Goal: Information Seeking & Learning: Learn about a topic

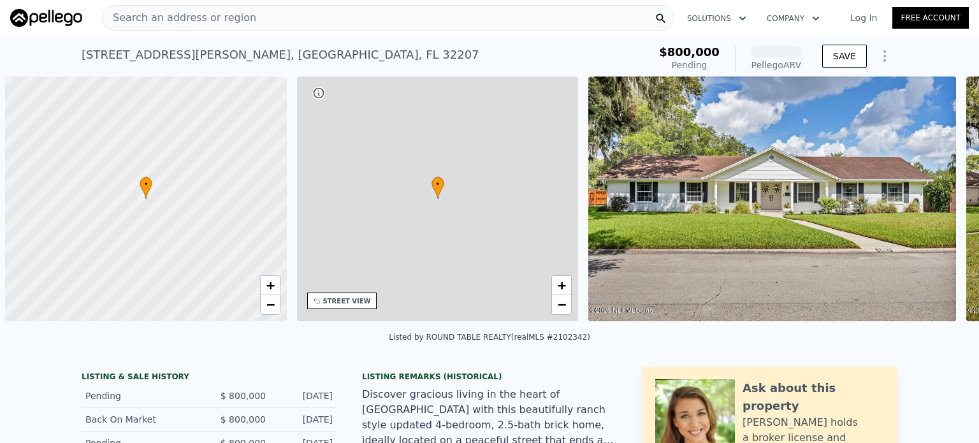
scroll to position [0, 5]
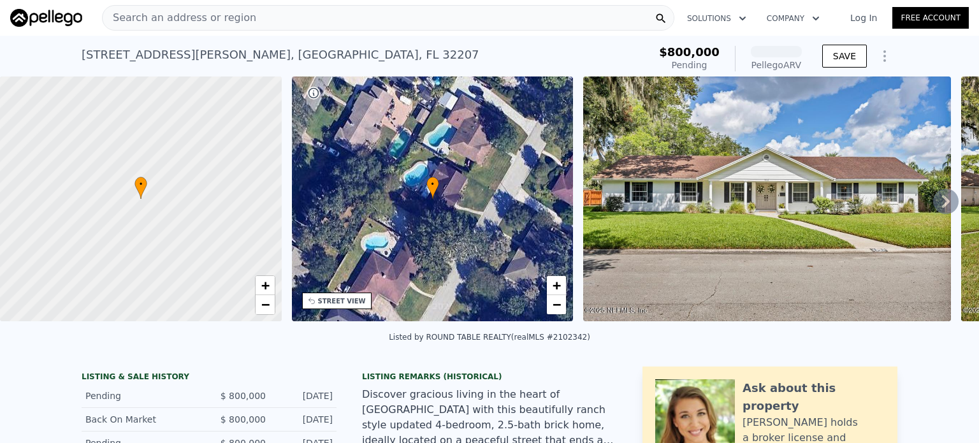
click at [698, 270] on img at bounding box center [767, 198] width 368 height 245
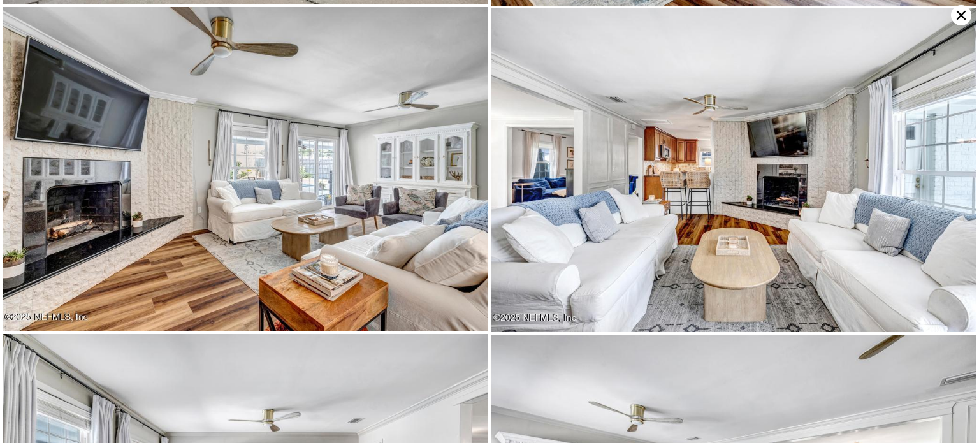
scroll to position [1292, 0]
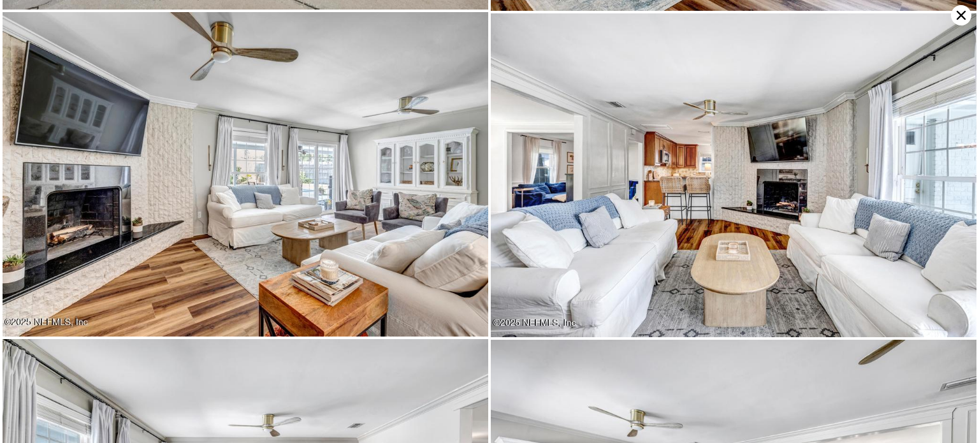
click at [961, 11] on icon at bounding box center [961, 15] width 20 height 20
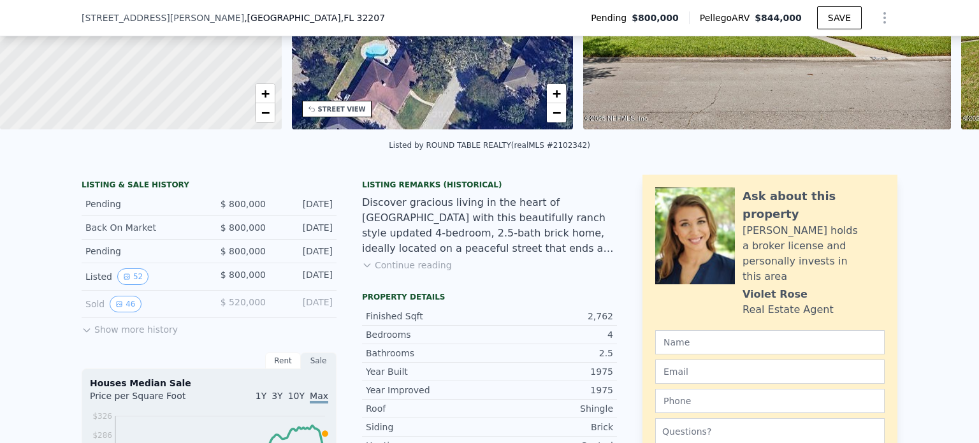
scroll to position [186, 0]
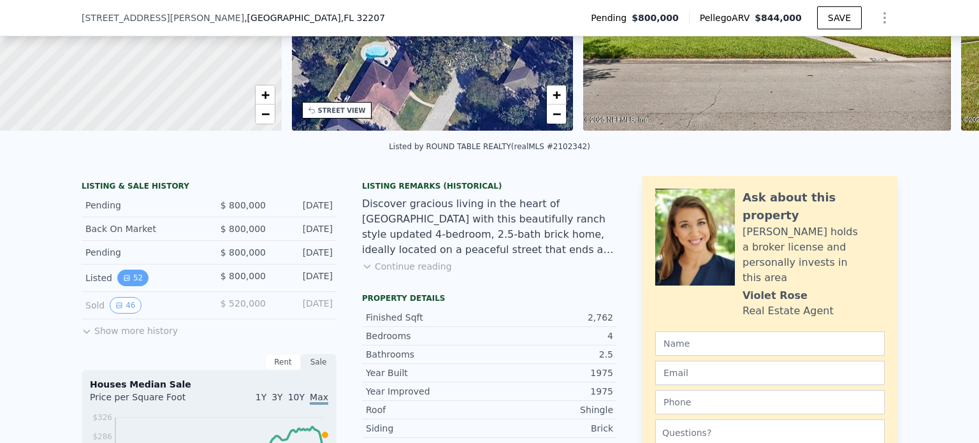
click at [123, 282] on icon "View historical data" at bounding box center [127, 278] width 8 height 8
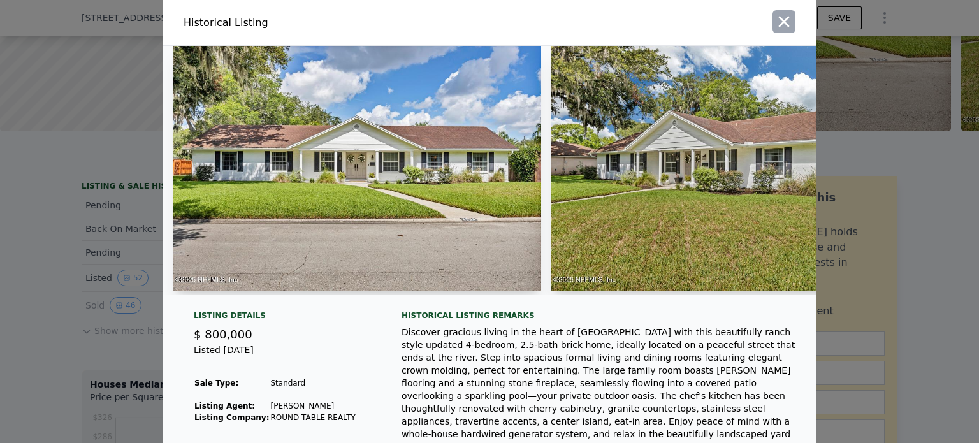
click at [775, 20] on icon "button" at bounding box center [784, 22] width 18 height 18
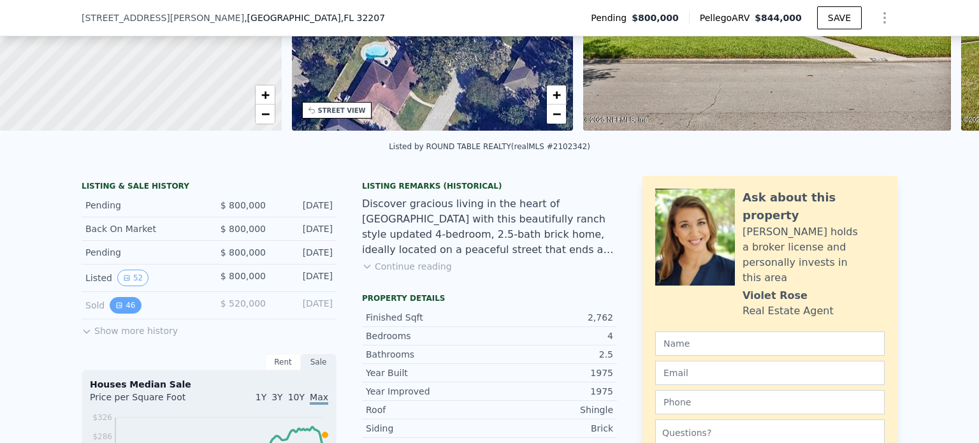
click at [121, 313] on button "46" at bounding box center [125, 305] width 31 height 17
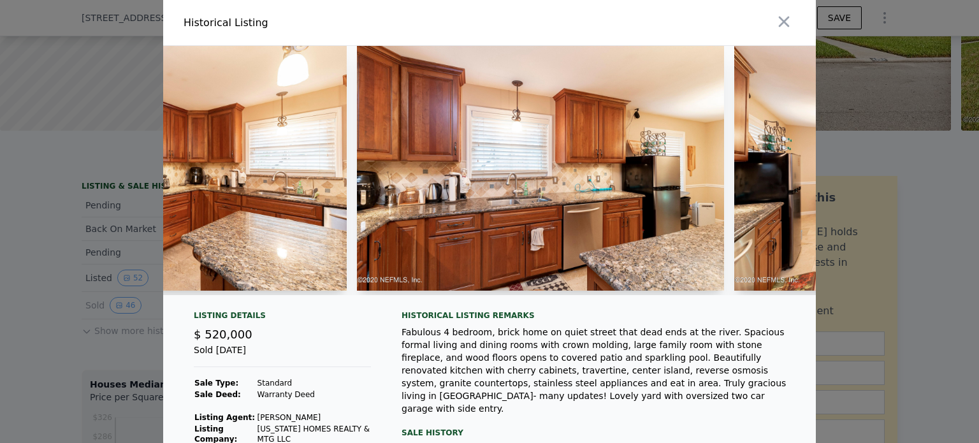
click at [314, 295] on div at bounding box center [489, 170] width 653 height 249
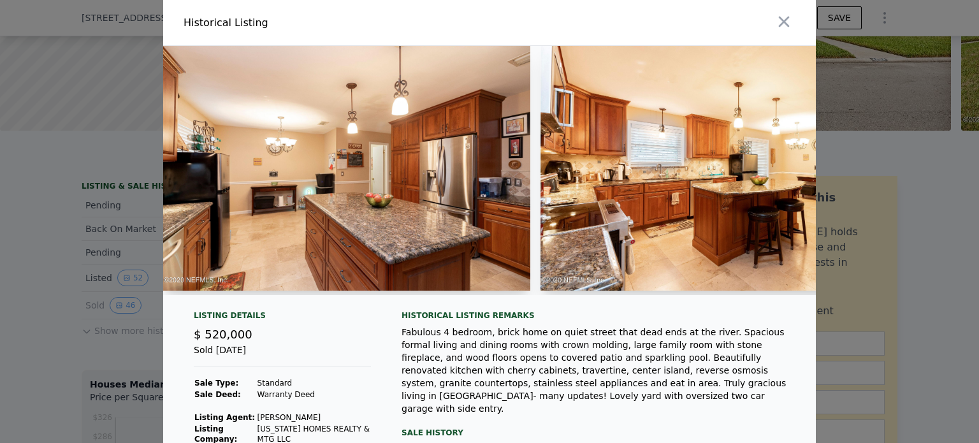
click at [342, 295] on div at bounding box center [489, 170] width 653 height 249
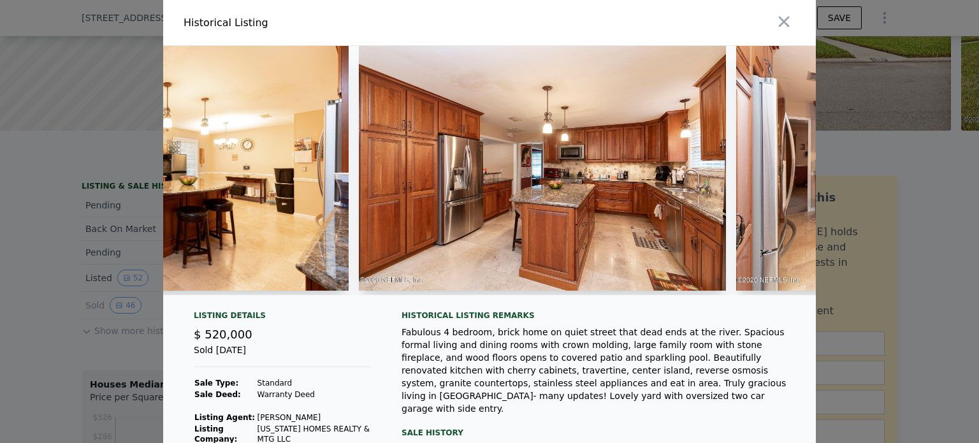
click at [342, 295] on div at bounding box center [489, 170] width 653 height 249
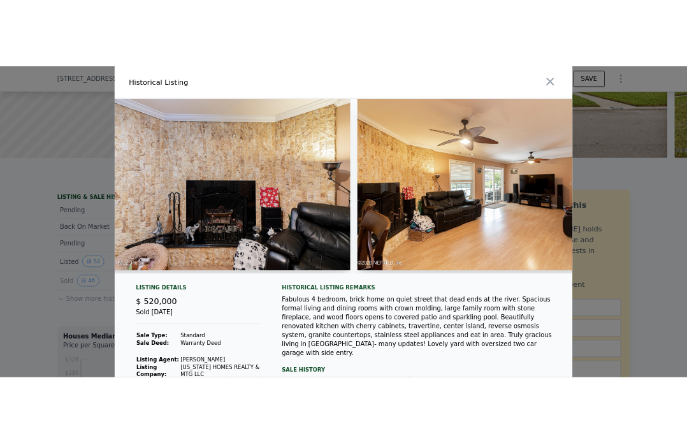
scroll to position [0, 5024]
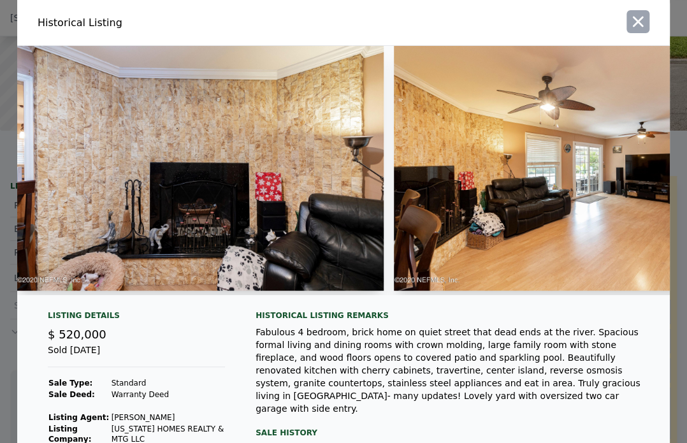
click at [639, 22] on icon "button" at bounding box center [638, 22] width 18 height 18
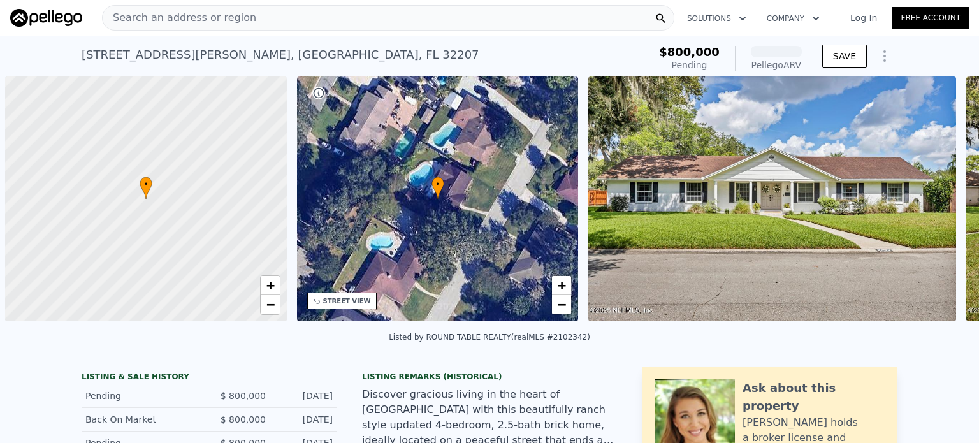
scroll to position [0, 5]
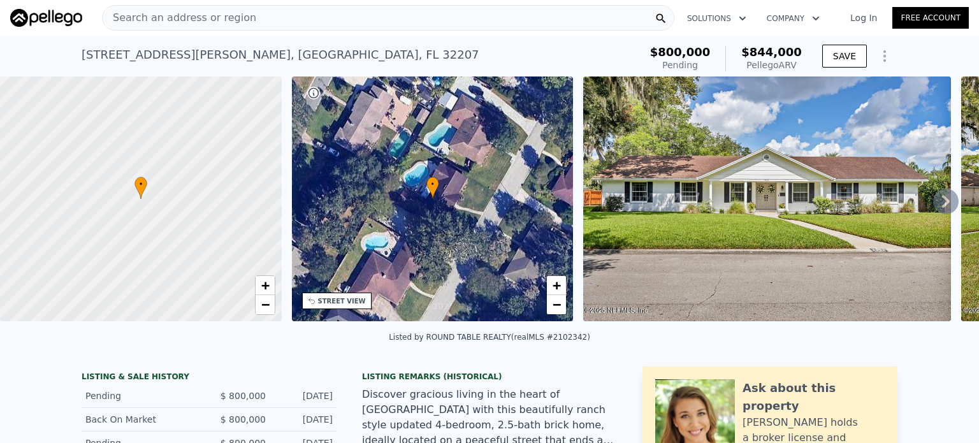
click at [933, 207] on icon at bounding box center [945, 201] width 25 height 25
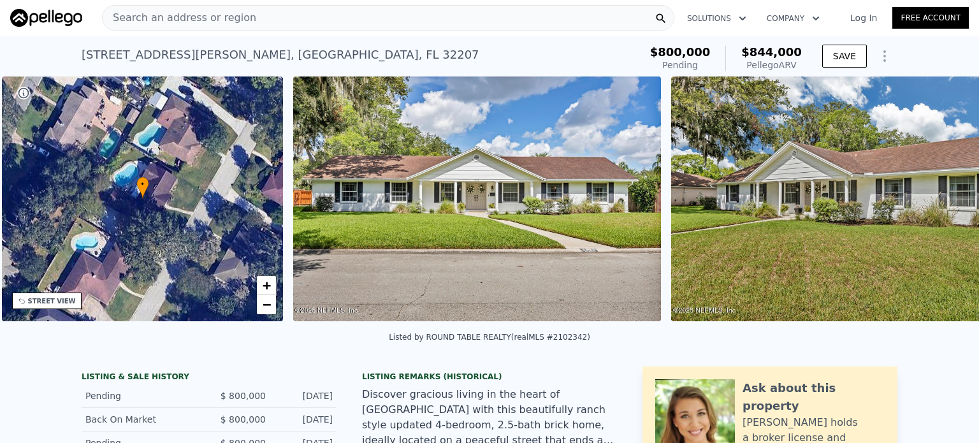
scroll to position [0, 296]
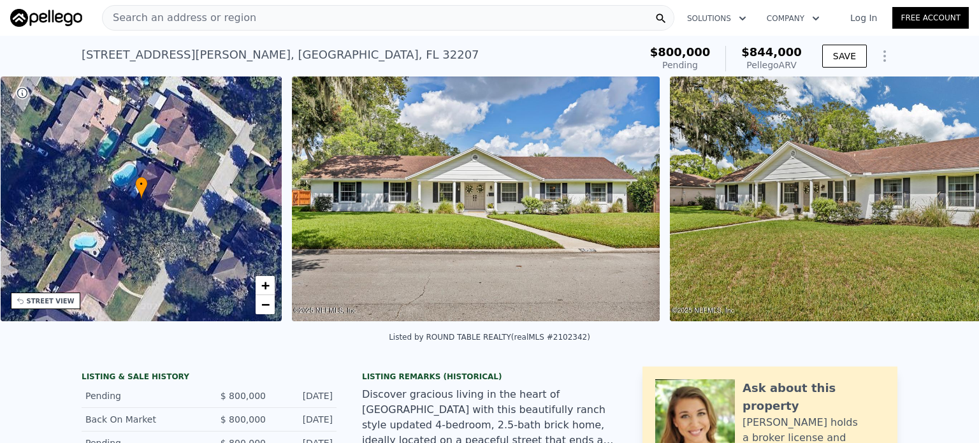
click at [927, 207] on div "• + − • + − STREET VIEW Loading... SATELLITE VIEW" at bounding box center [489, 200] width 979 height 249
click at [933, 207] on icon at bounding box center [945, 201] width 25 height 25
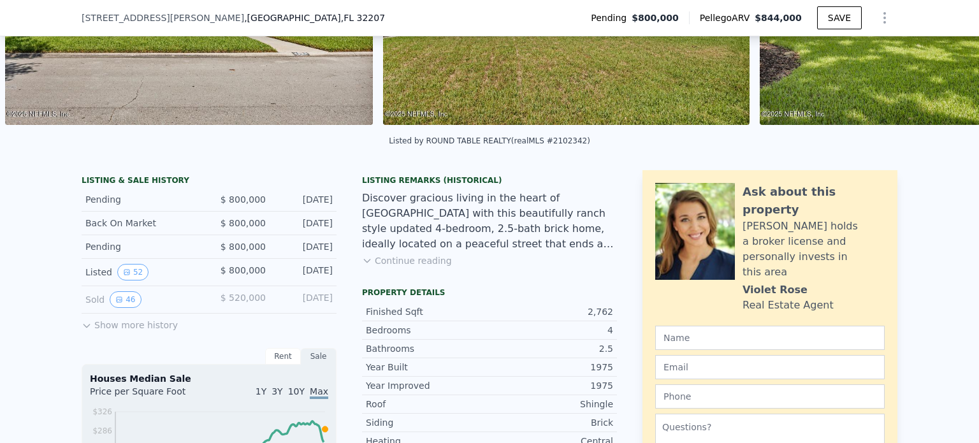
scroll to position [186, 0]
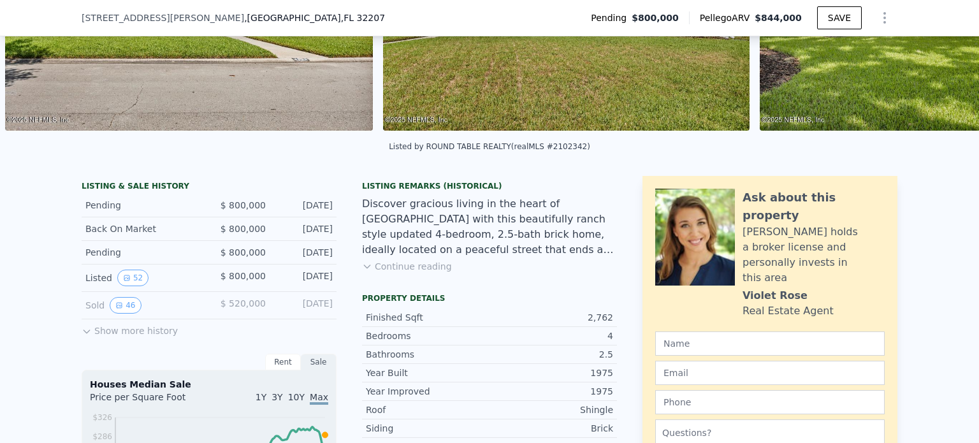
click at [115, 337] on button "Show more history" at bounding box center [130, 328] width 96 height 18
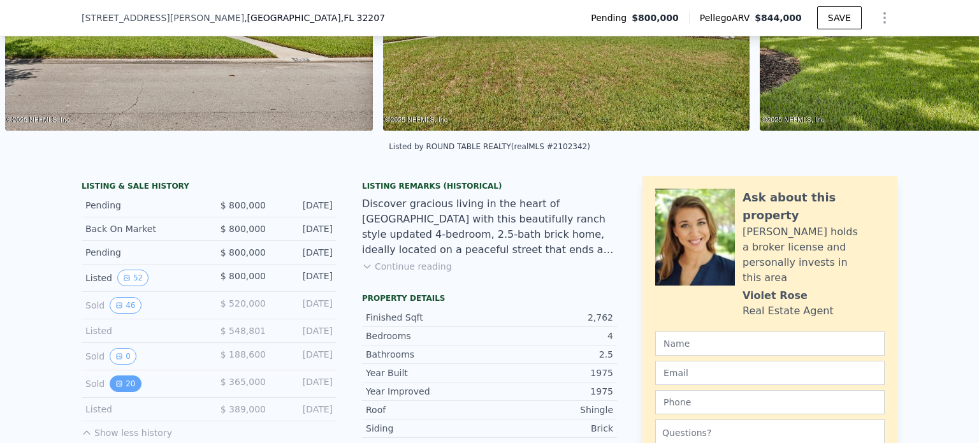
click at [117, 386] on icon "View historical data" at bounding box center [119, 383] width 5 height 5
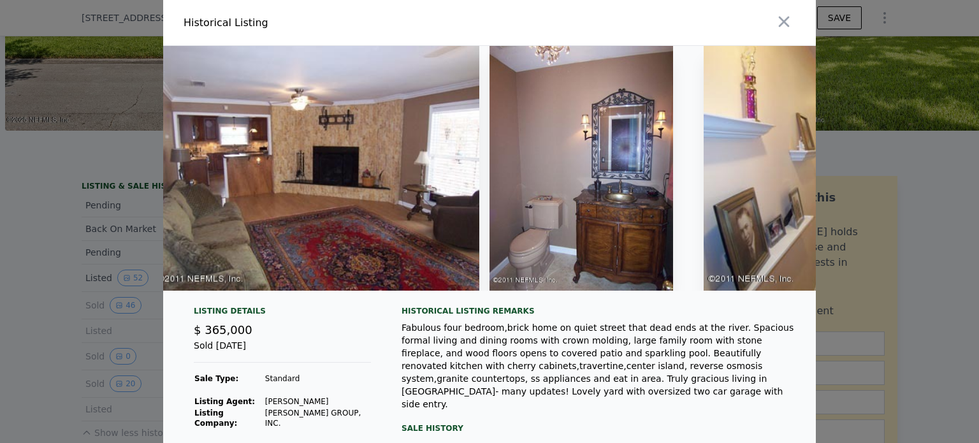
scroll to position [0, 2248]
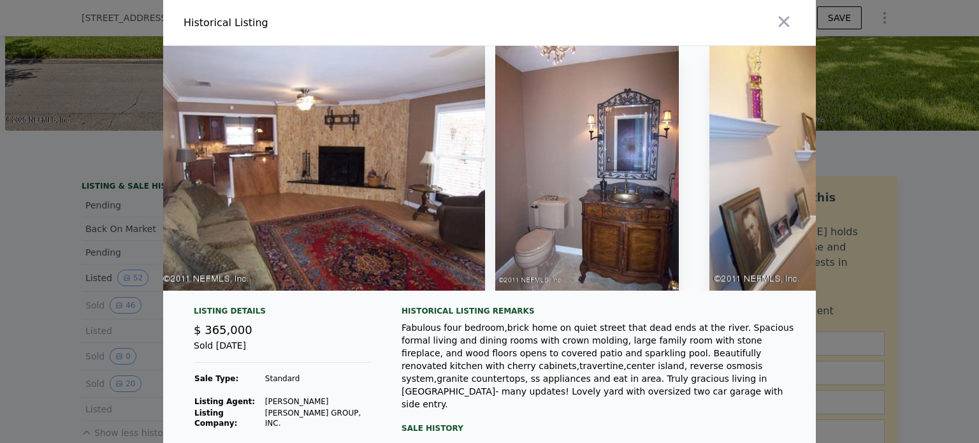
click at [372, 255] on img at bounding box center [322, 168] width 326 height 245
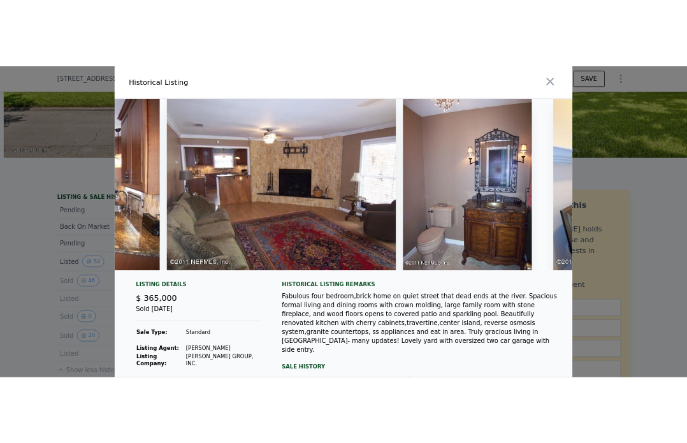
scroll to position [0, 2174]
